Goal: Register for event/course

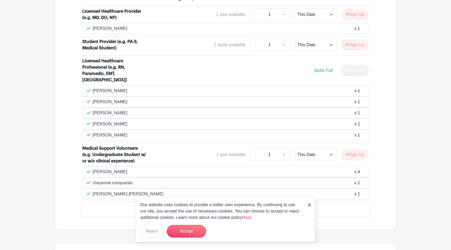
scroll to position [365, 0]
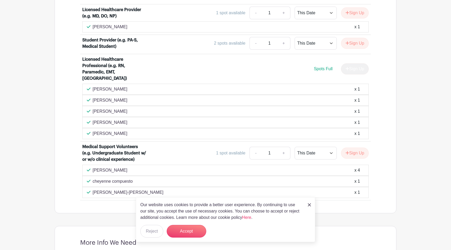
click at [312, 204] on div "Our website uses cookies to provide a better user experience. By continuing to …" at bounding box center [225, 219] width 179 height 45
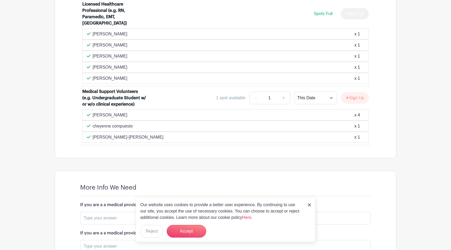
scroll to position [429, 0]
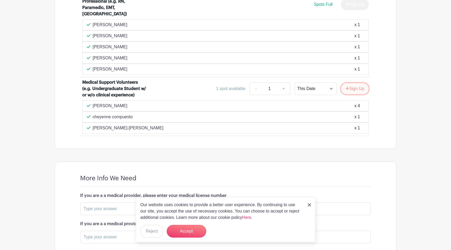
click at [353, 83] on button "Sign Up" at bounding box center [355, 88] width 28 height 11
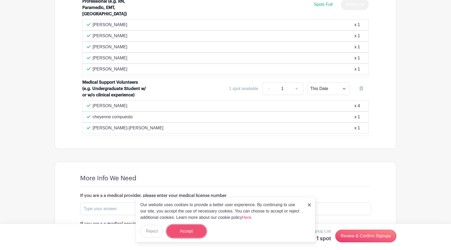
click at [194, 228] on button "Accept" at bounding box center [187, 231] width 40 height 13
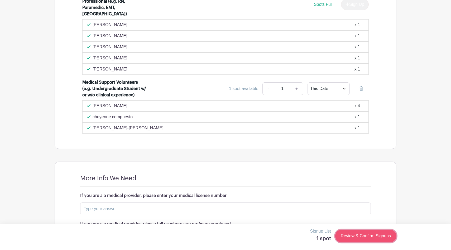
click at [360, 238] on link "Review & Confirm Signups" at bounding box center [365, 236] width 61 height 13
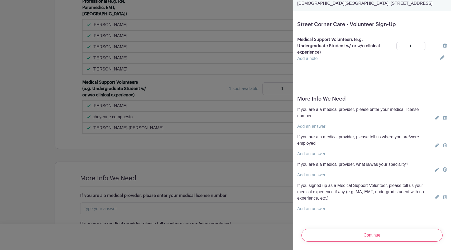
scroll to position [0, 0]
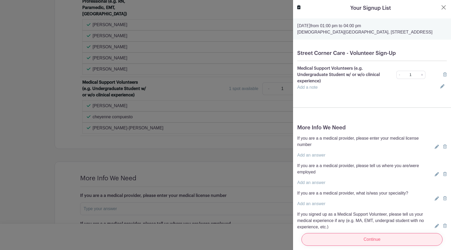
click at [364, 237] on input "Continue" at bounding box center [372, 239] width 141 height 13
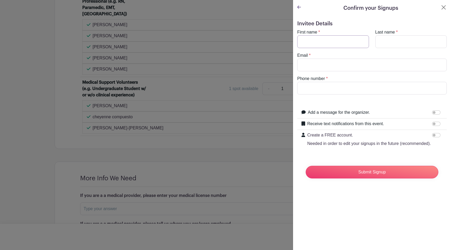
click at [318, 45] on input "First name" at bounding box center [333, 41] width 72 height 13
type input "R"
type input "Shreya"
type input "D"
click at [335, 72] on turbo-frame "First name * [PERSON_NAME] Last name * D Email * Phone number *" at bounding box center [372, 61] width 150 height 65
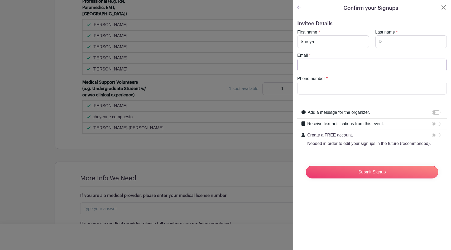
click at [328, 68] on input "Email" at bounding box center [372, 65] width 150 height 13
type input "[EMAIL_ADDRESS][DOMAIN_NAME]"
type input "9168051636"
drag, startPoint x: 357, startPoint y: 63, endPoint x: 283, endPoint y: 63, distance: 73.4
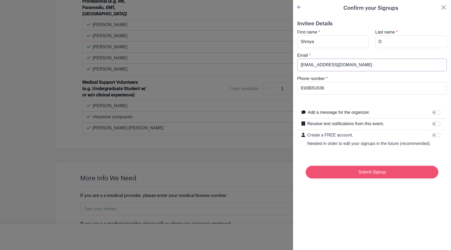
type input "[EMAIL_ADDRESS][DOMAIN_NAME]"
click at [337, 176] on input "Submit Signup" at bounding box center [372, 172] width 133 height 13
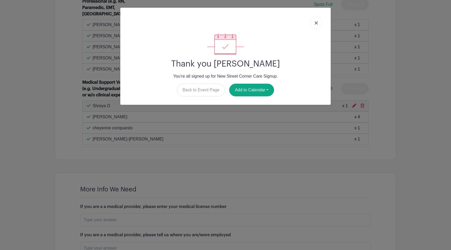
click at [317, 22] on img at bounding box center [316, 22] width 3 height 3
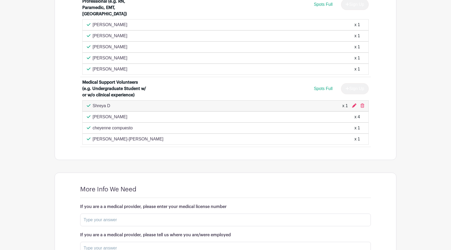
scroll to position [207, 0]
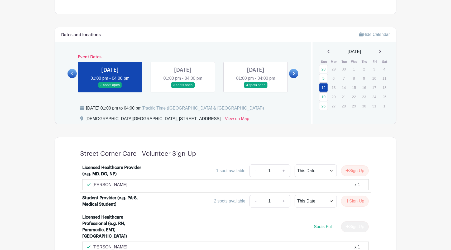
click at [183, 88] on link at bounding box center [183, 88] width 0 height 0
click at [256, 88] on link at bounding box center [256, 88] width 0 height 0
click at [325, 105] on link "26" at bounding box center [323, 106] width 9 height 9
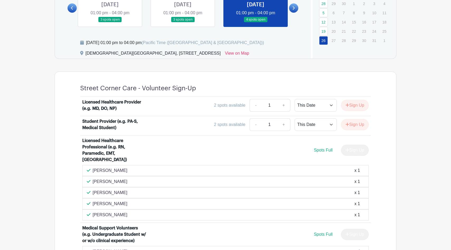
scroll to position [221, 0]
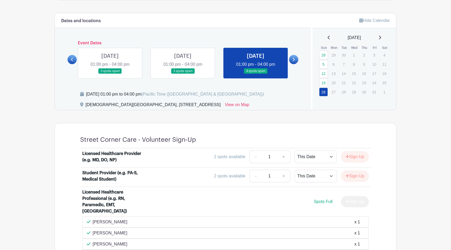
click at [183, 74] on link at bounding box center [183, 74] width 0 height 0
click at [295, 58] on link at bounding box center [293, 59] width 9 height 9
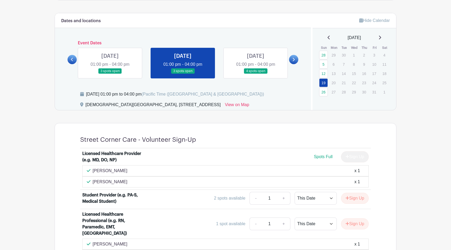
click at [297, 60] on link at bounding box center [293, 59] width 9 height 9
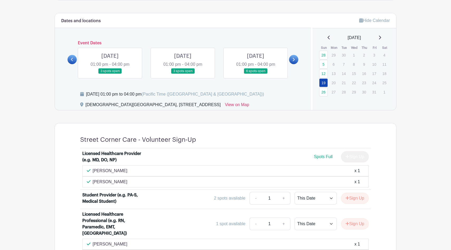
click at [110, 74] on link at bounding box center [110, 74] width 0 height 0
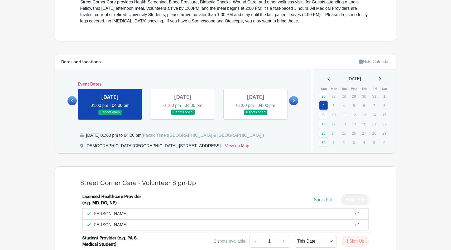
scroll to position [152, 0]
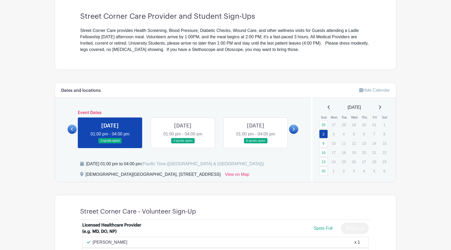
click at [183, 144] on link at bounding box center [183, 144] width 0 height 0
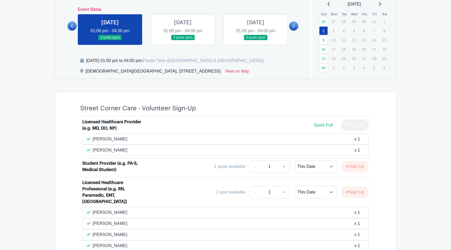
scroll to position [258, 0]
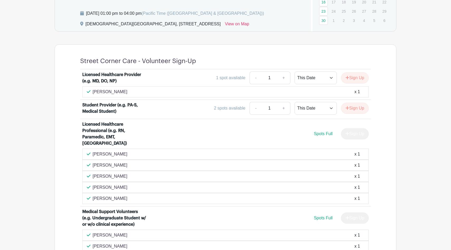
scroll to position [210, 0]
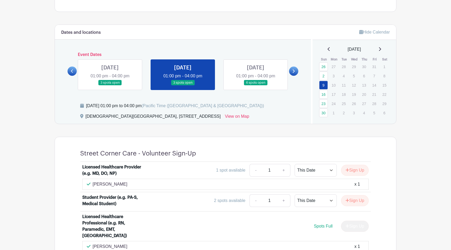
click at [256, 86] on link at bounding box center [256, 86] width 0 height 0
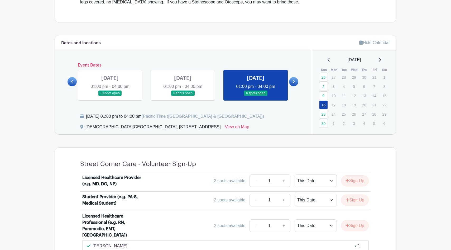
scroll to position [184, 0]
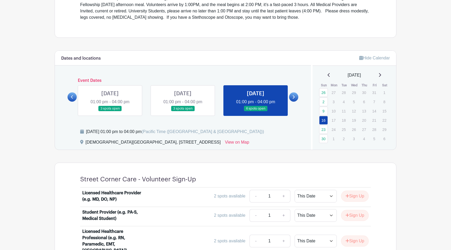
click at [296, 98] on link at bounding box center [293, 96] width 9 height 9
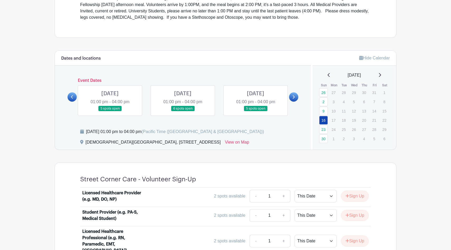
click at [110, 111] on link at bounding box center [110, 111] width 0 height 0
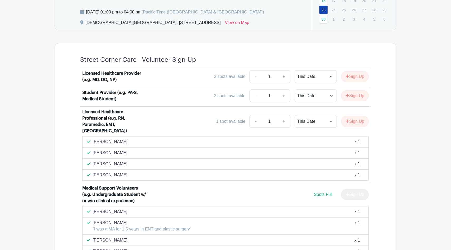
scroll to position [271, 0]
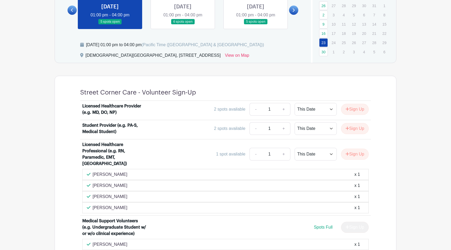
click at [183, 25] on link at bounding box center [183, 25] width 0 height 0
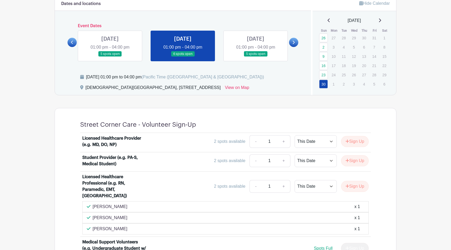
scroll to position [237, 0]
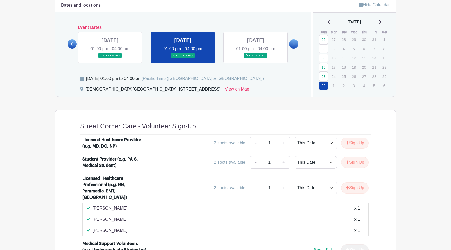
click at [256, 58] on link at bounding box center [256, 58] width 0 height 0
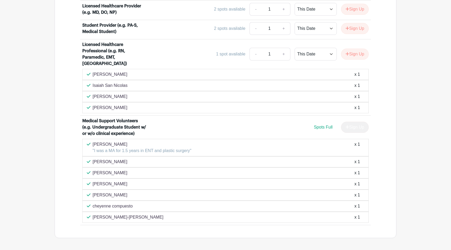
scroll to position [415, 0]
